Goal: Task Accomplishment & Management: Use online tool/utility

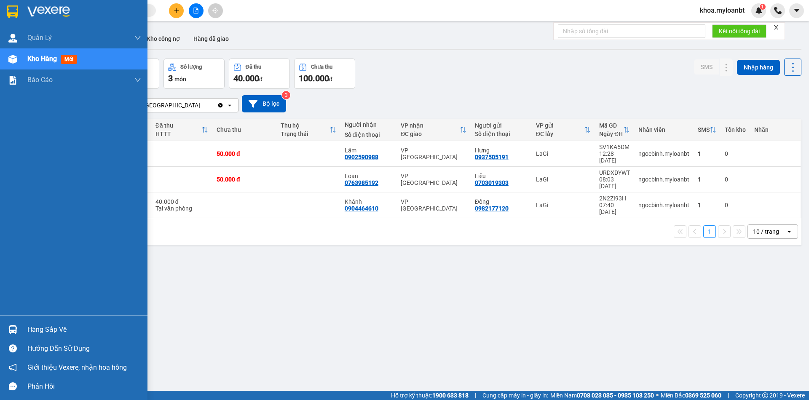
click at [11, 327] on img at bounding box center [12, 329] width 9 height 9
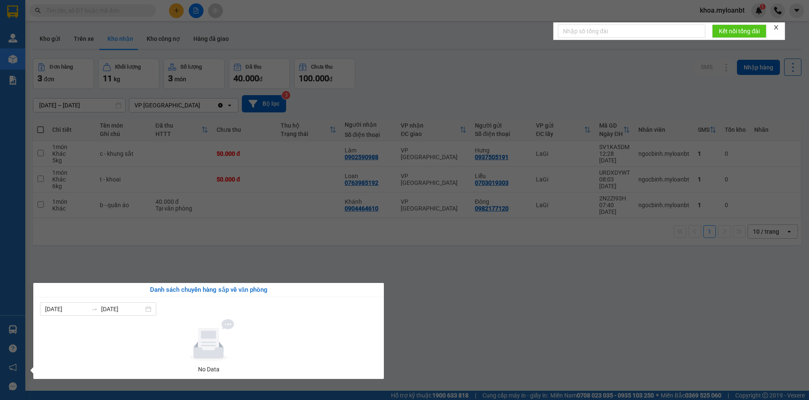
click at [217, 260] on section "Kết quả tìm kiếm ( 0 ) Bộ lọc No Data khoa.myloanbt 1 Quản [PERSON_NAME] lý gia…" at bounding box center [404, 200] width 809 height 400
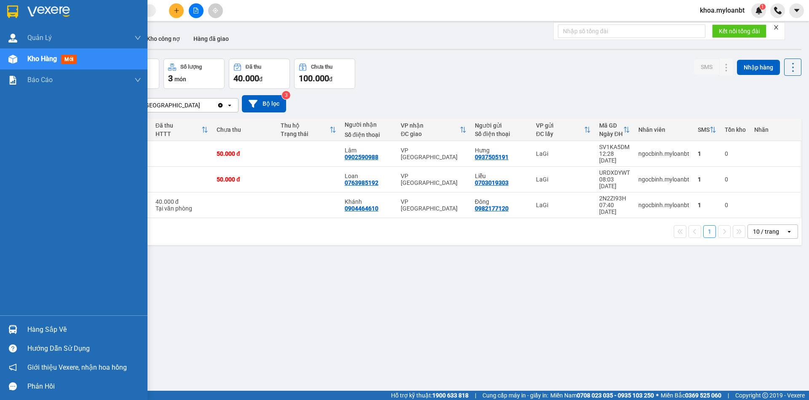
click at [11, 331] on img at bounding box center [12, 329] width 9 height 9
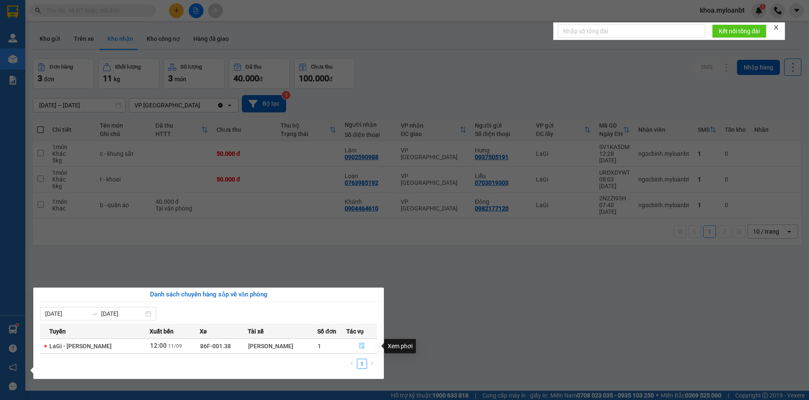
click at [350, 351] on button "button" at bounding box center [362, 345] width 30 height 13
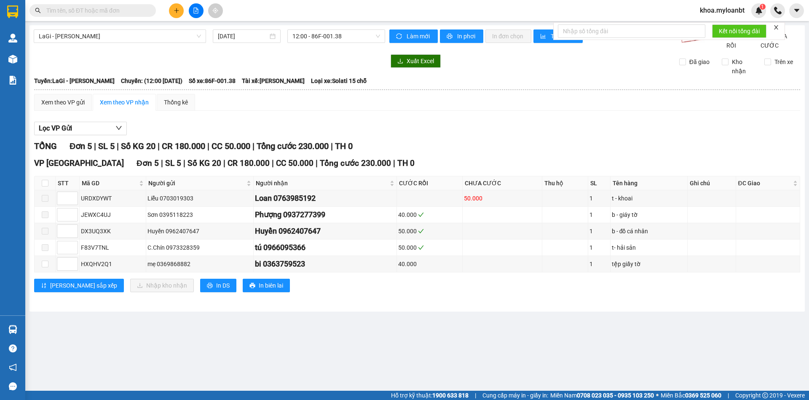
click at [49, 190] on th at bounding box center [45, 183] width 21 height 14
click at [47, 187] on input "checkbox" at bounding box center [45, 183] width 7 height 7
checkbox input "true"
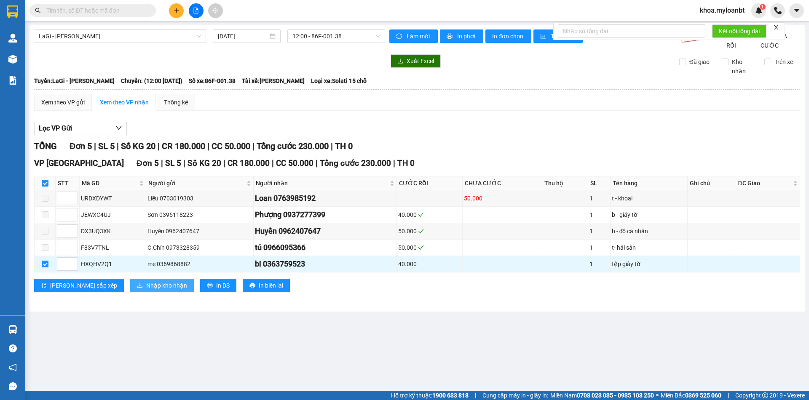
click at [146, 290] on span "Nhập kho nhận" at bounding box center [166, 285] width 41 height 9
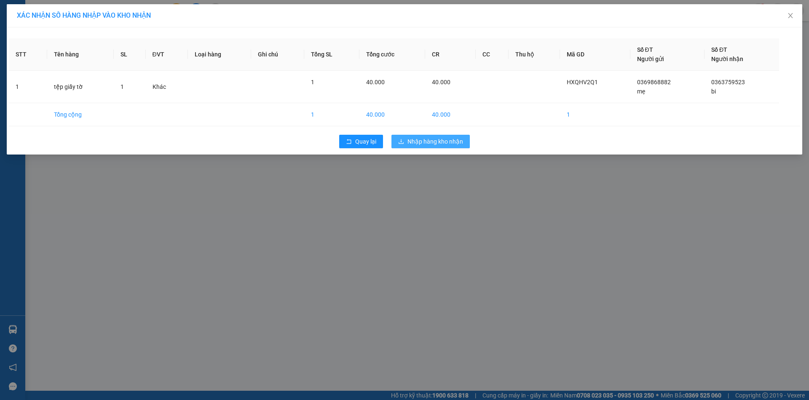
click at [412, 144] on span "Nhập hàng kho nhận" at bounding box center [435, 141] width 56 height 9
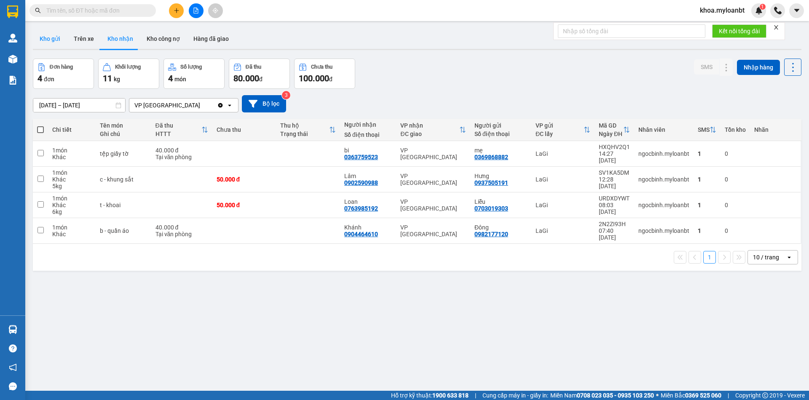
click at [59, 45] on button "Kho gửi" at bounding box center [50, 39] width 34 height 20
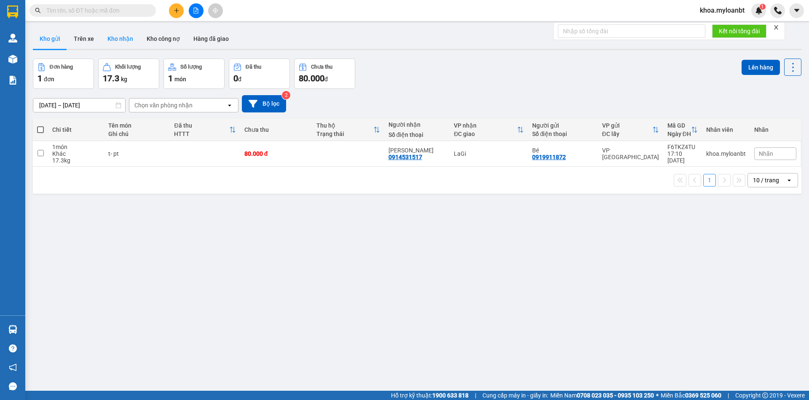
click at [105, 40] on button "Kho nhận" at bounding box center [120, 39] width 39 height 20
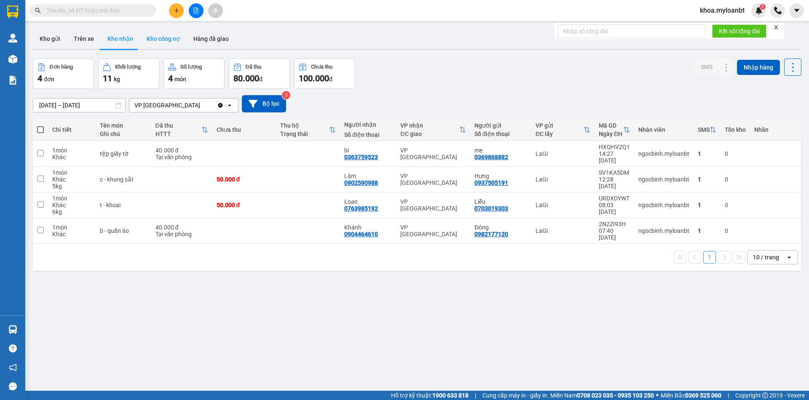
click at [166, 45] on button "Kho công nợ" at bounding box center [163, 39] width 47 height 20
